Goal: Transaction & Acquisition: Purchase product/service

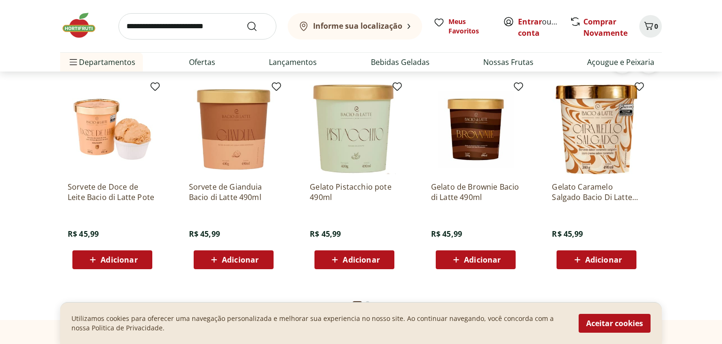
scroll to position [2532, 0]
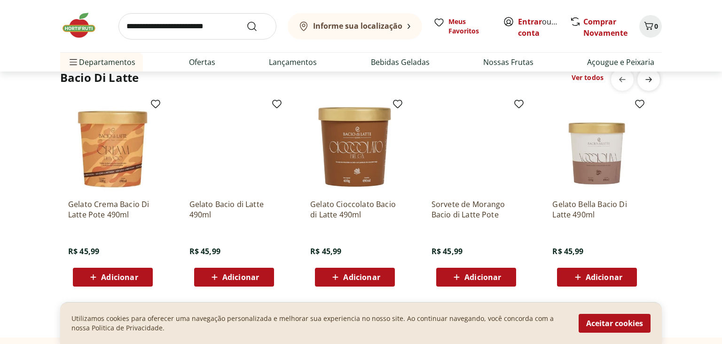
scroll to position [0, 606]
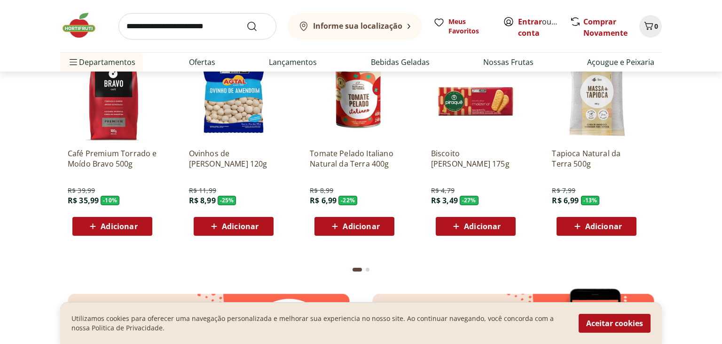
scroll to position [1340, 0]
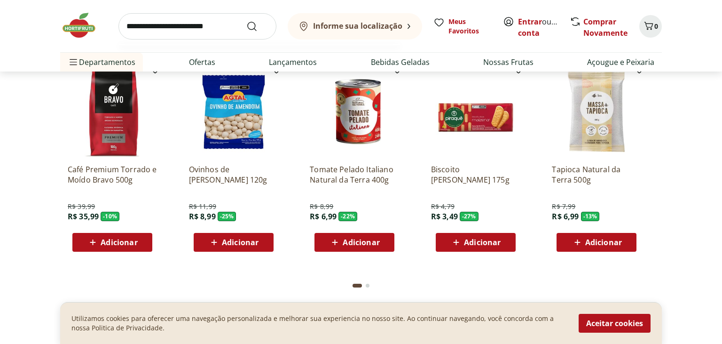
click at [198, 31] on input "search" at bounding box center [198, 26] width 158 height 26
type input "*******"
click at [246, 21] on button "Submit Search" at bounding box center [257, 26] width 23 height 11
click at [362, 30] on b "Informe sua localização" at bounding box center [357, 26] width 89 height 10
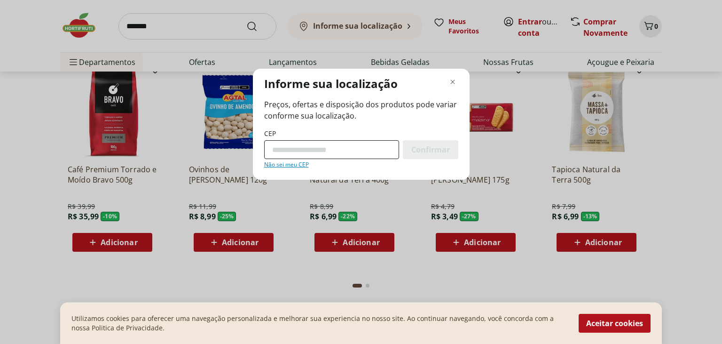
click at [296, 149] on input "CEP" at bounding box center [331, 149] width 135 height 19
type input "*********"
click at [403, 140] on button "Confirmar" at bounding box center [430, 149] width 55 height 19
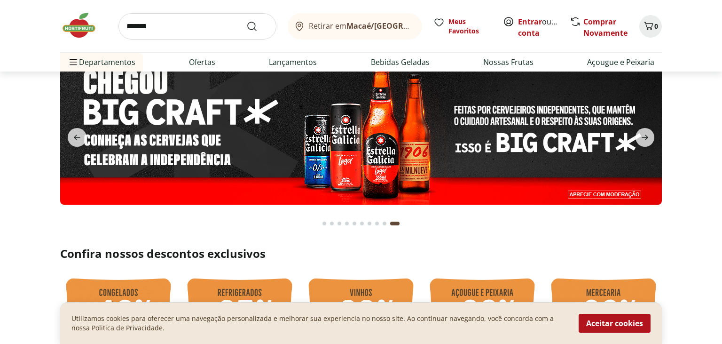
scroll to position [0, 0]
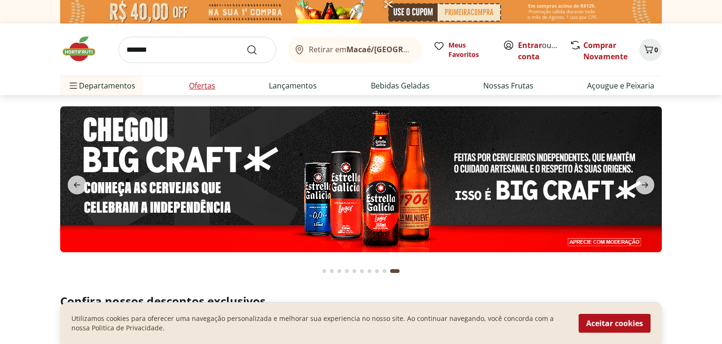
click at [205, 83] on link "Ofertas" at bounding box center [202, 85] width 26 height 11
click at [200, 87] on link "Ofertas" at bounding box center [202, 85] width 26 height 11
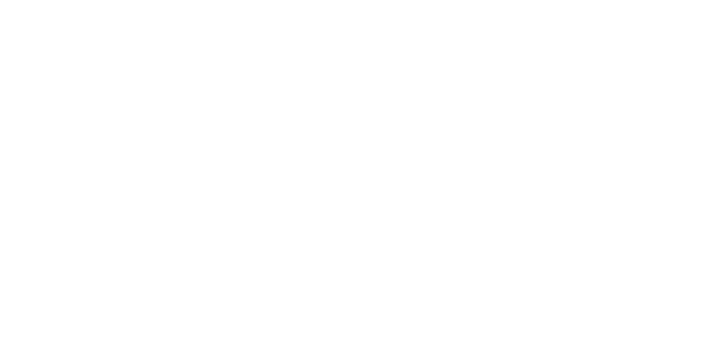
select select "**********"
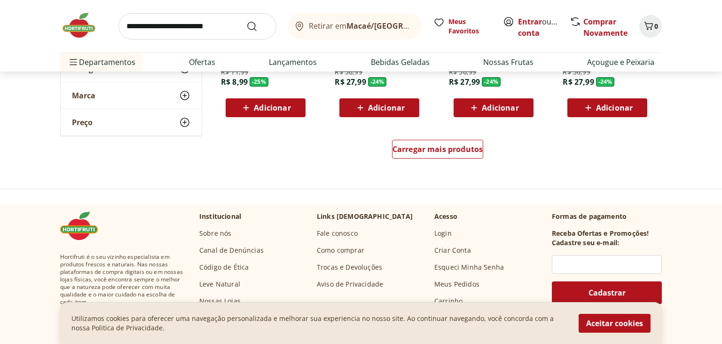
scroll to position [645, 0]
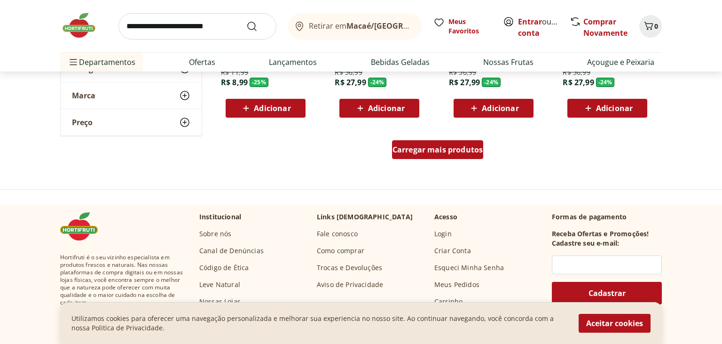
click at [444, 149] on span "Carregar mais produtos" at bounding box center [438, 150] width 91 height 8
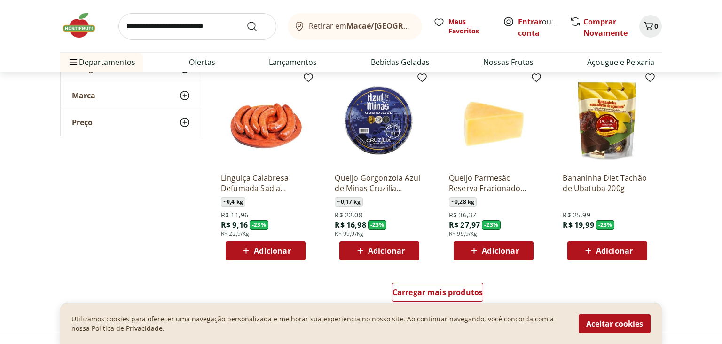
scroll to position [1142, 0]
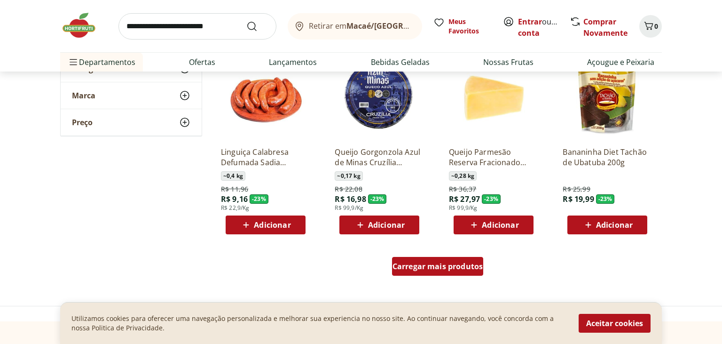
click at [439, 268] on span "Carregar mais produtos" at bounding box center [438, 266] width 91 height 8
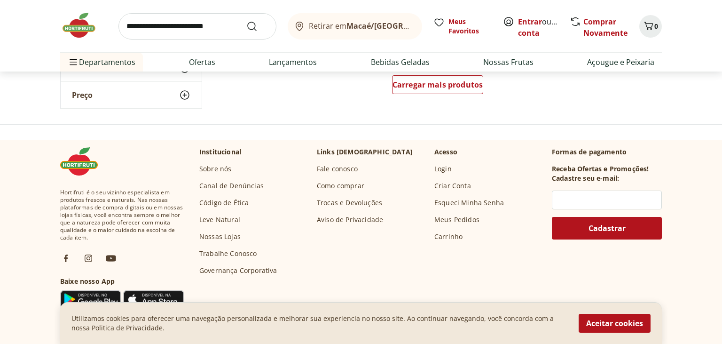
scroll to position [1788, 0]
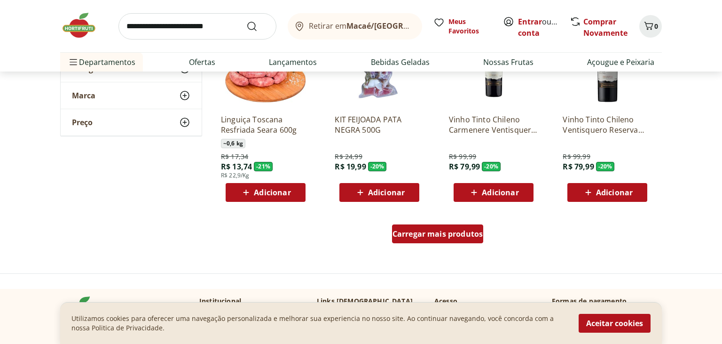
click at [428, 233] on span "Carregar mais produtos" at bounding box center [438, 234] width 91 height 8
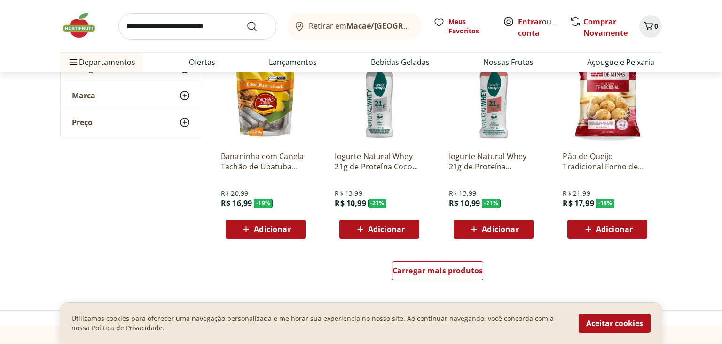
scroll to position [2384, 0]
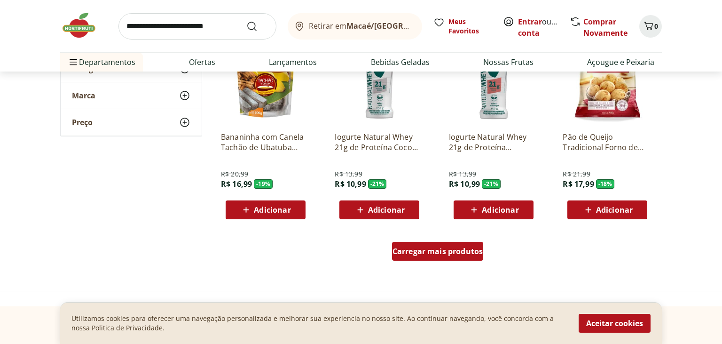
click at [428, 259] on div "Carregar mais produtos" at bounding box center [438, 251] width 92 height 19
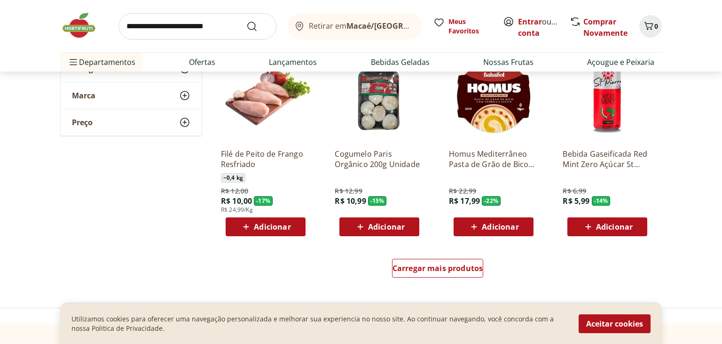
scroll to position [3029, 0]
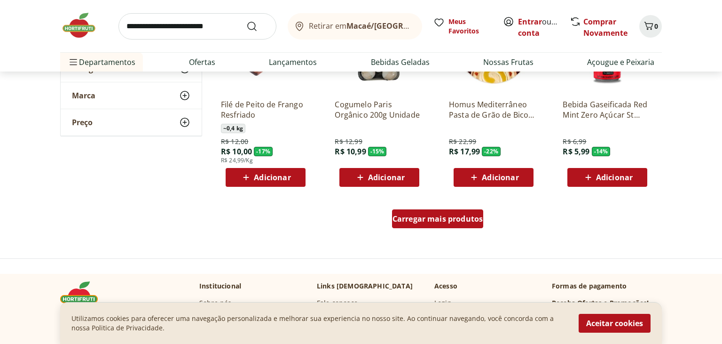
click at [427, 221] on span "Carregar mais produtos" at bounding box center [438, 219] width 91 height 8
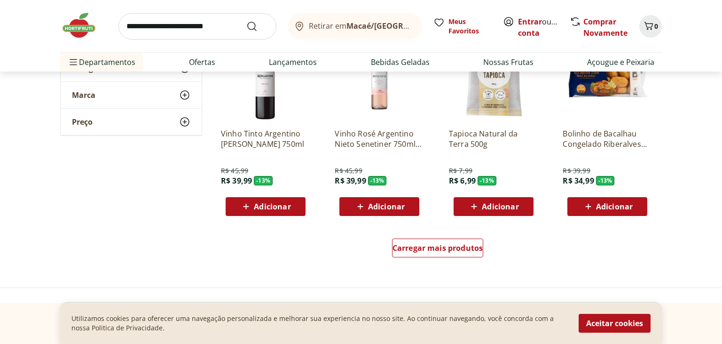
scroll to position [3625, 0]
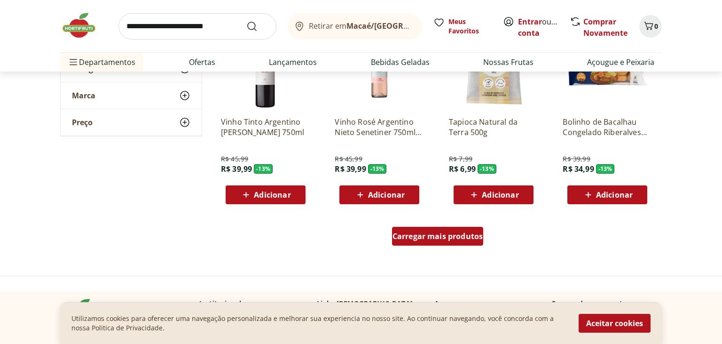
click at [419, 234] on span "Carregar mais produtos" at bounding box center [438, 236] width 91 height 8
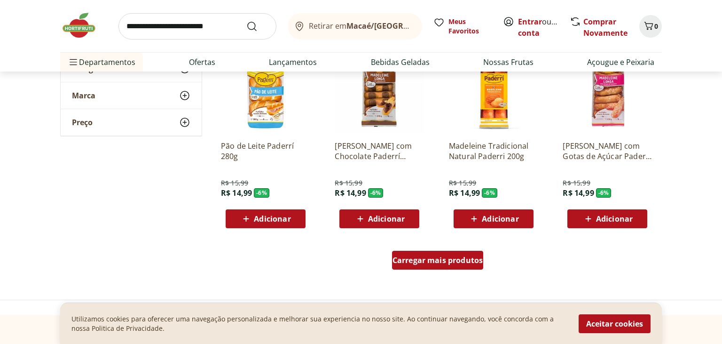
scroll to position [4222, 0]
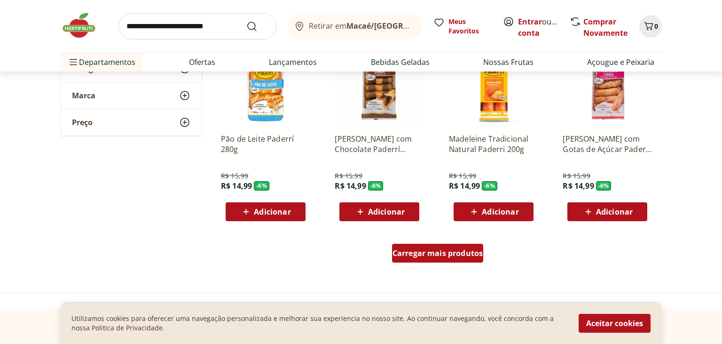
click at [420, 255] on span "Carregar mais produtos" at bounding box center [438, 253] width 91 height 8
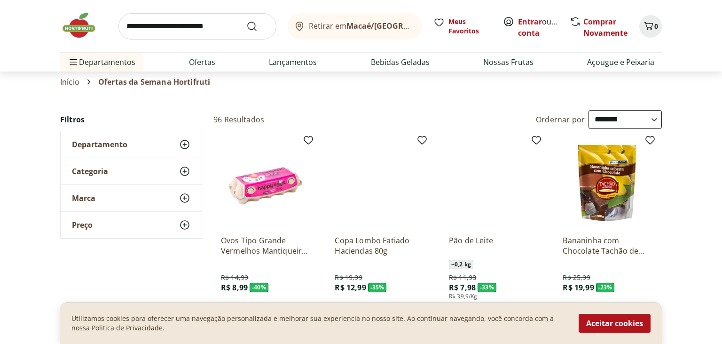
scroll to position [0, 0]
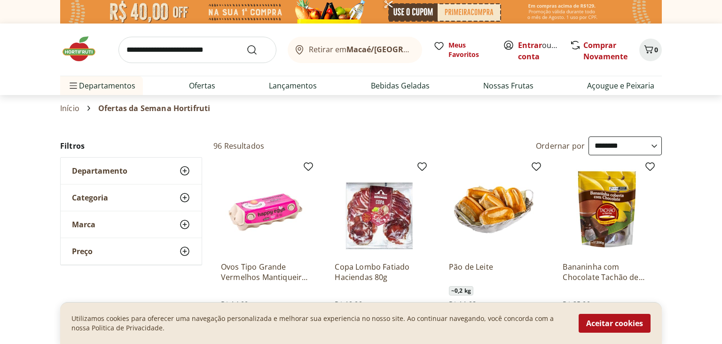
click at [169, 49] on input "search" at bounding box center [198, 50] width 158 height 26
